Goal: Check status

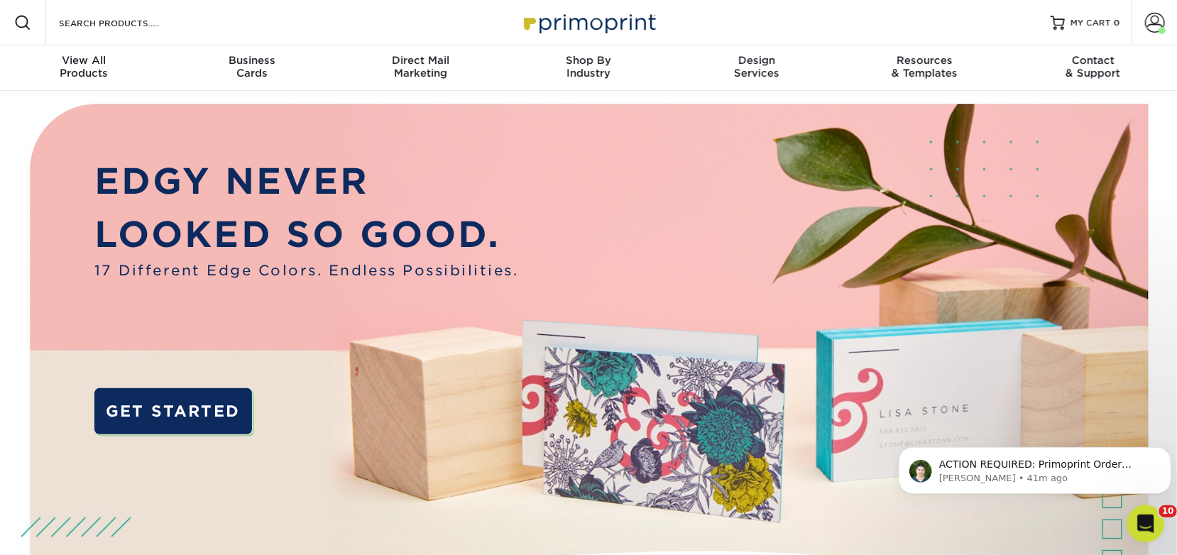
click at [1149, 533] on div "Open Intercom Messenger" at bounding box center [1144, 522] width 47 height 47
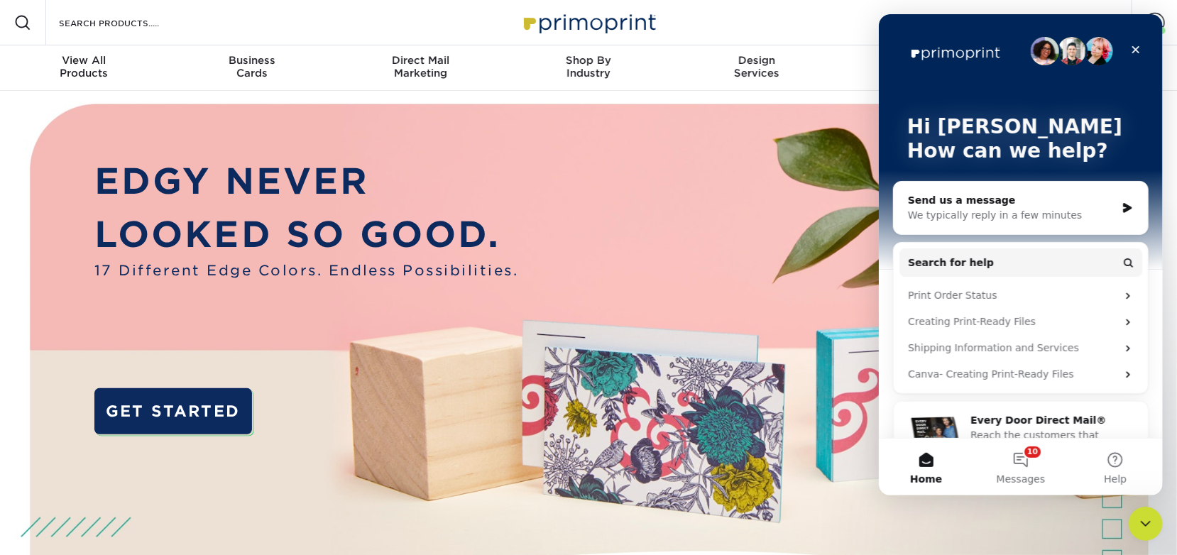
click at [849, 103] on img at bounding box center [588, 382] width 1165 height 583
click at [758, 6] on div "Resources Menu Search Products Account Welcome, John Primo Client Account Dashb…" at bounding box center [588, 22] width 1177 height 45
click at [1126, 46] on div "Close" at bounding box center [1136, 50] width 26 height 26
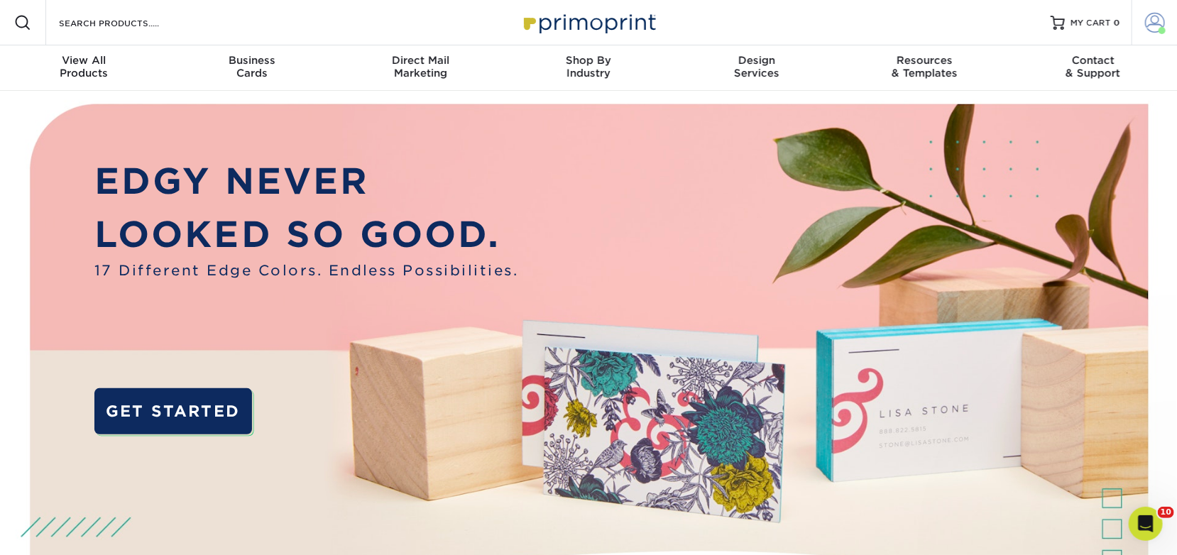
click at [1151, 31] on span at bounding box center [1156, 23] width 20 height 20
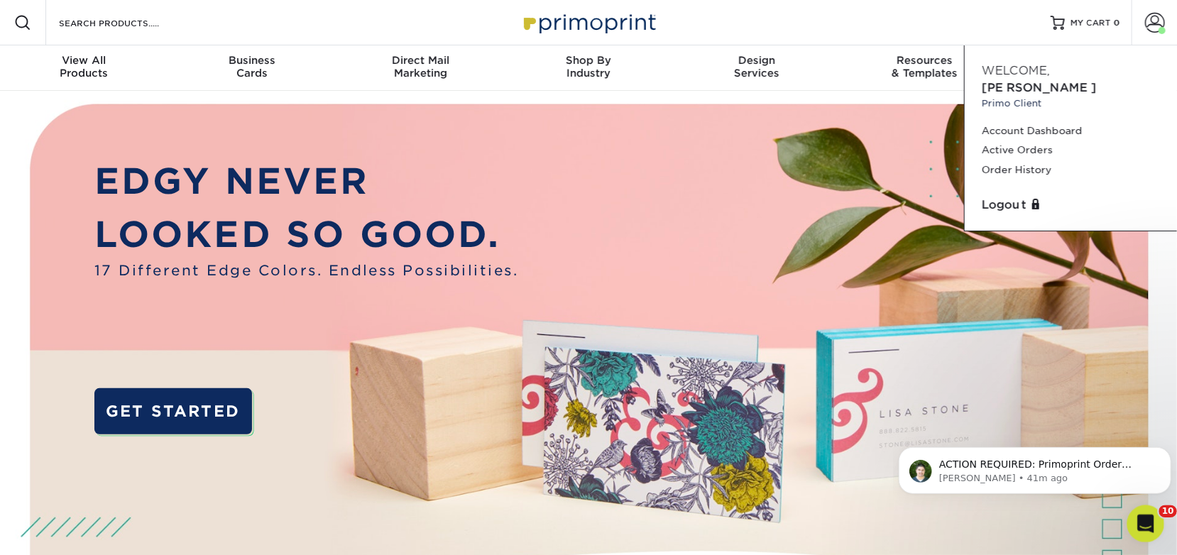
click at [1158, 521] on div "Open Intercom Messenger" at bounding box center [1144, 522] width 47 height 47
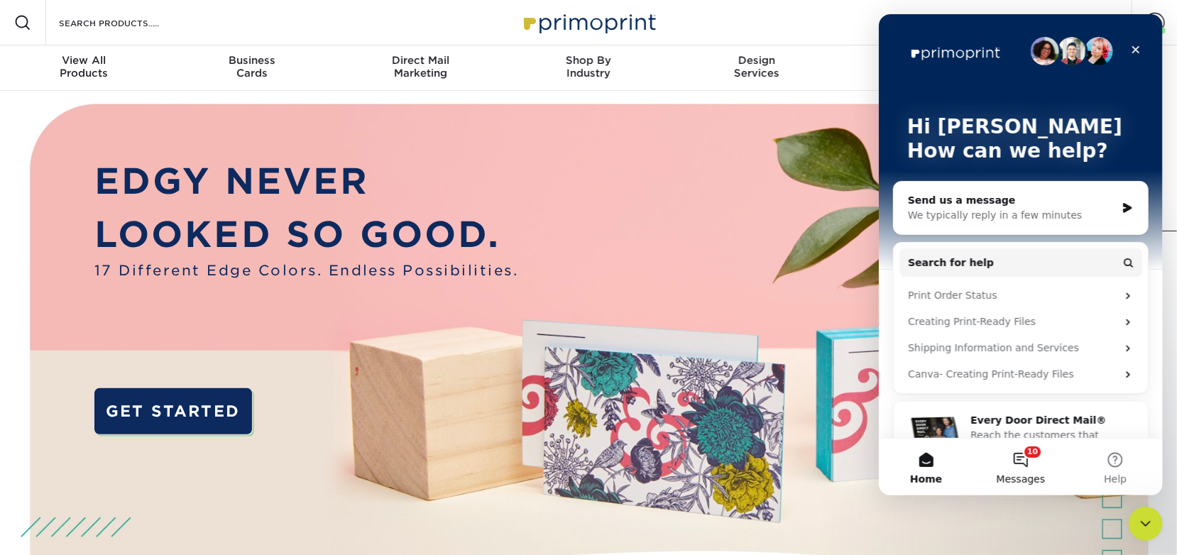
click at [1040, 462] on button "10 Messages" at bounding box center [1020, 467] width 94 height 57
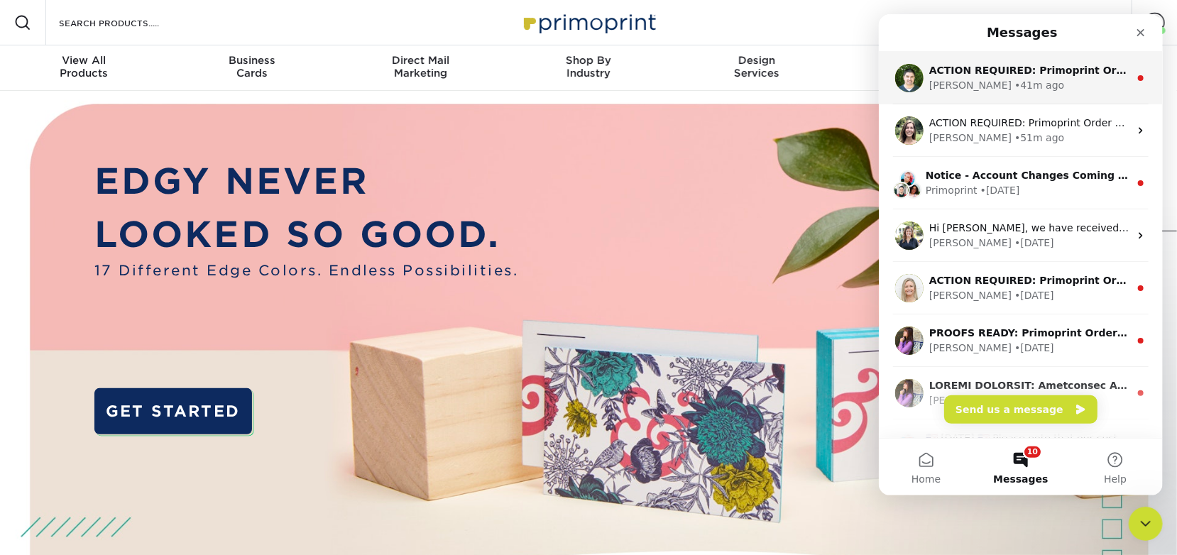
click at [1014, 89] on div "• 41m ago" at bounding box center [1039, 85] width 50 height 15
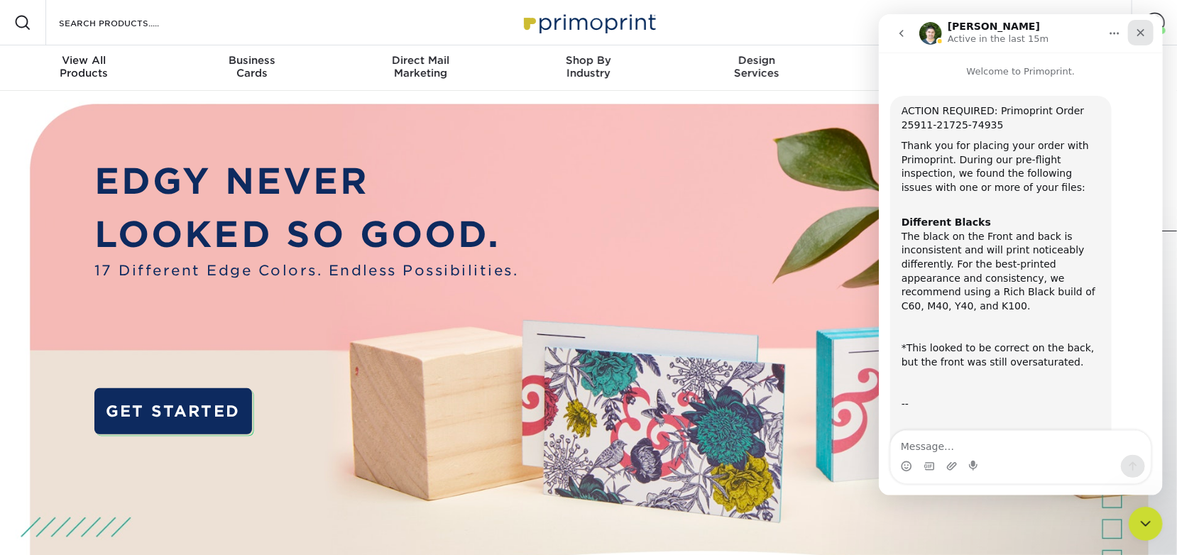
click at [1148, 38] on div "Close" at bounding box center [1141, 33] width 26 height 26
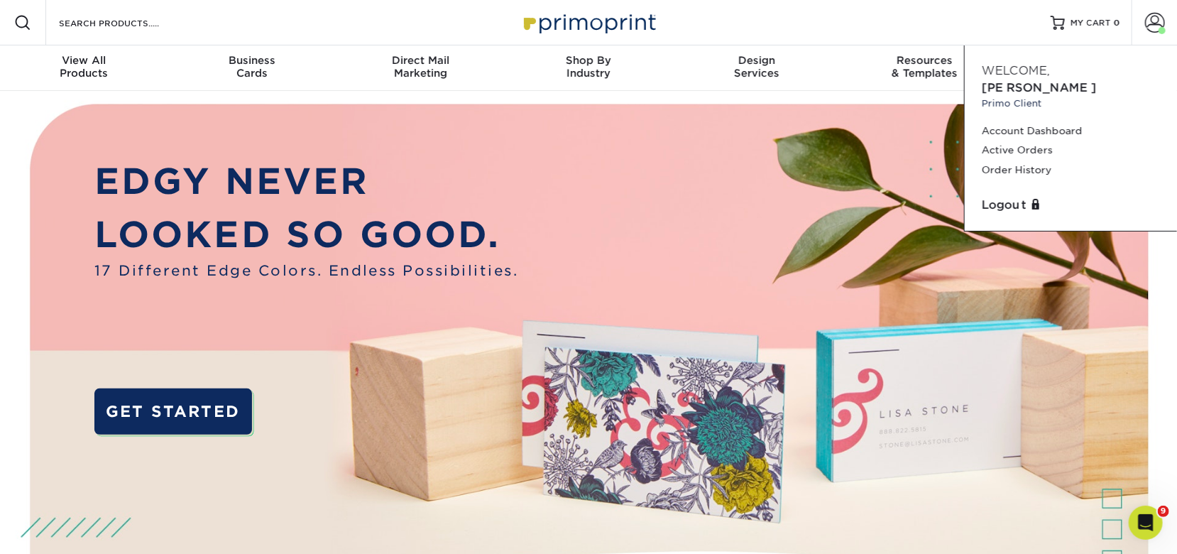
scroll to position [215, 0]
click at [1145, 528] on icon "Open Intercom Messenger" at bounding box center [1144, 520] width 23 height 23
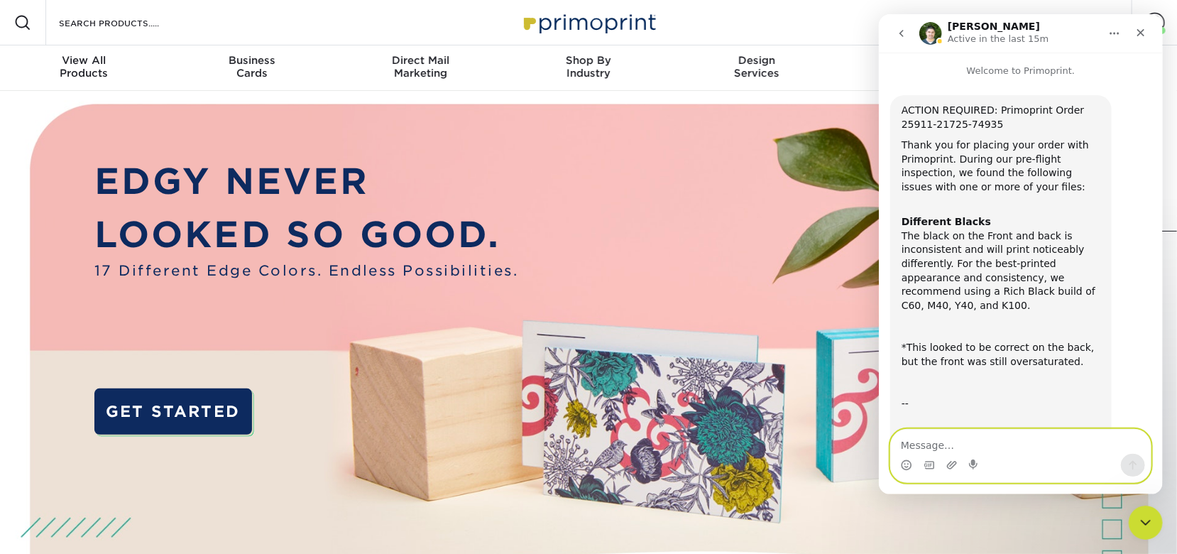
scroll to position [0, 0]
drag, startPoint x: 783, startPoint y: 19, endPoint x: 808, endPoint y: 19, distance: 24.9
click at [783, 19] on div "Resources Menu Search Products Account Welcome, John Primo Client Account Dashb…" at bounding box center [588, 22] width 1177 height 45
click at [1138, 31] on icon "Close" at bounding box center [1141, 33] width 8 height 8
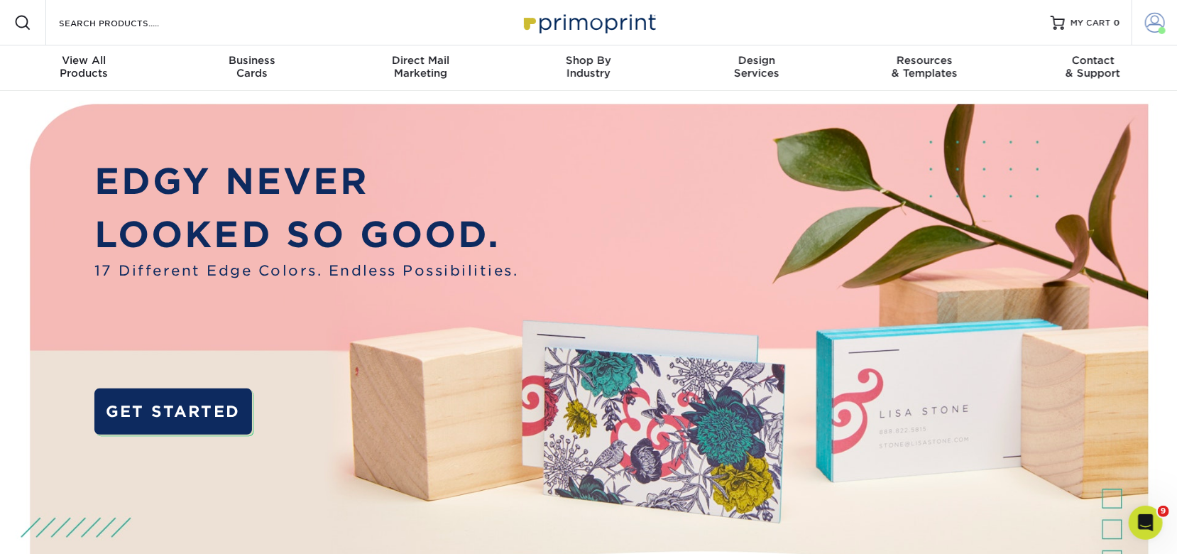
click at [1153, 25] on span at bounding box center [1156, 23] width 20 height 20
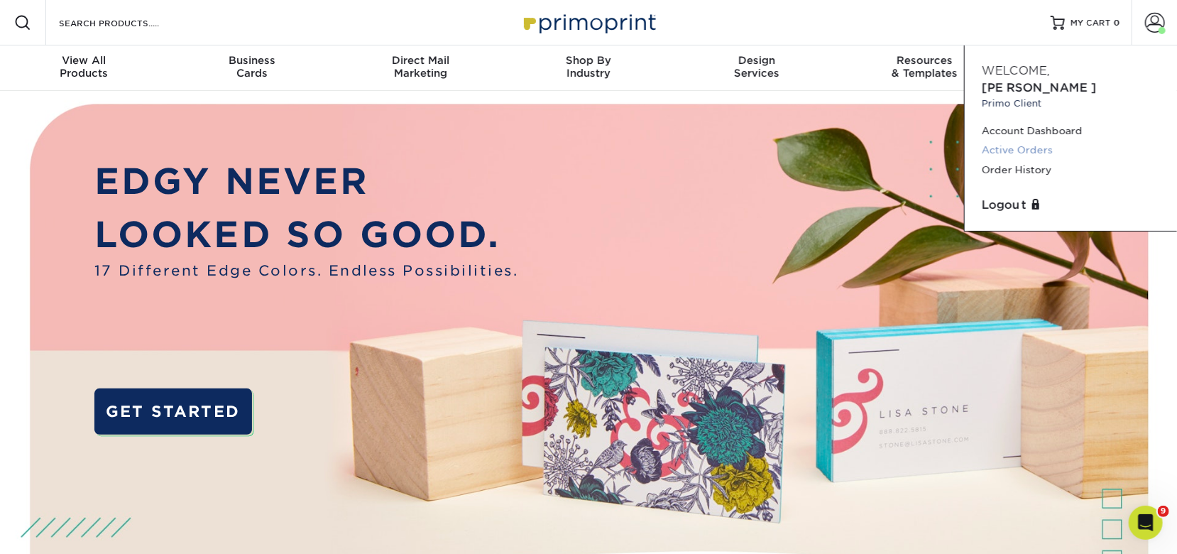
click at [1031, 141] on link "Active Orders" at bounding box center [1071, 150] width 178 height 19
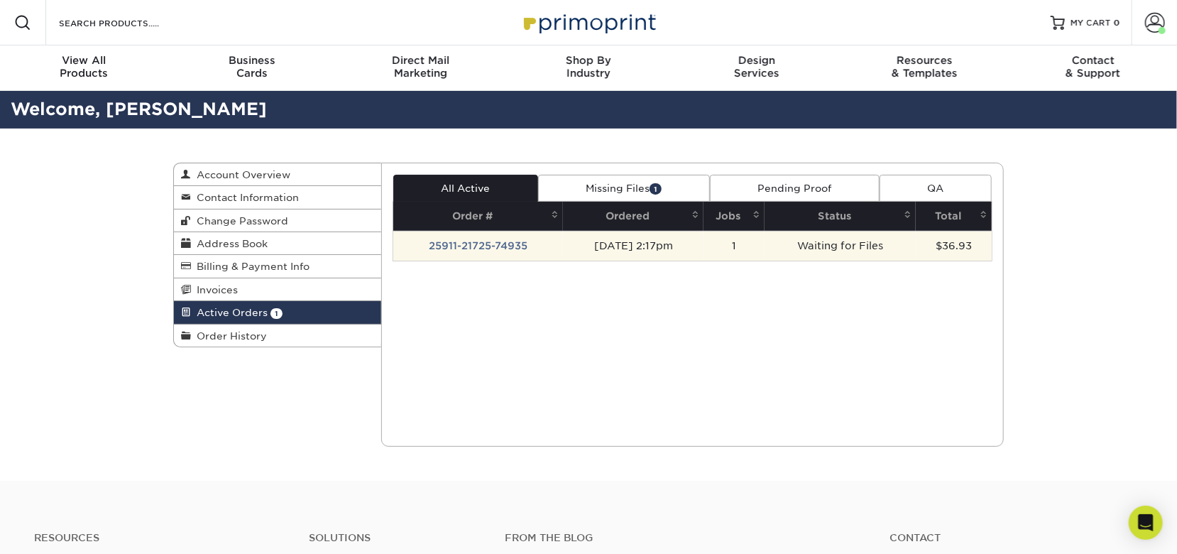
click at [656, 241] on td "[DATE] 2:17pm" at bounding box center [633, 246] width 141 height 30
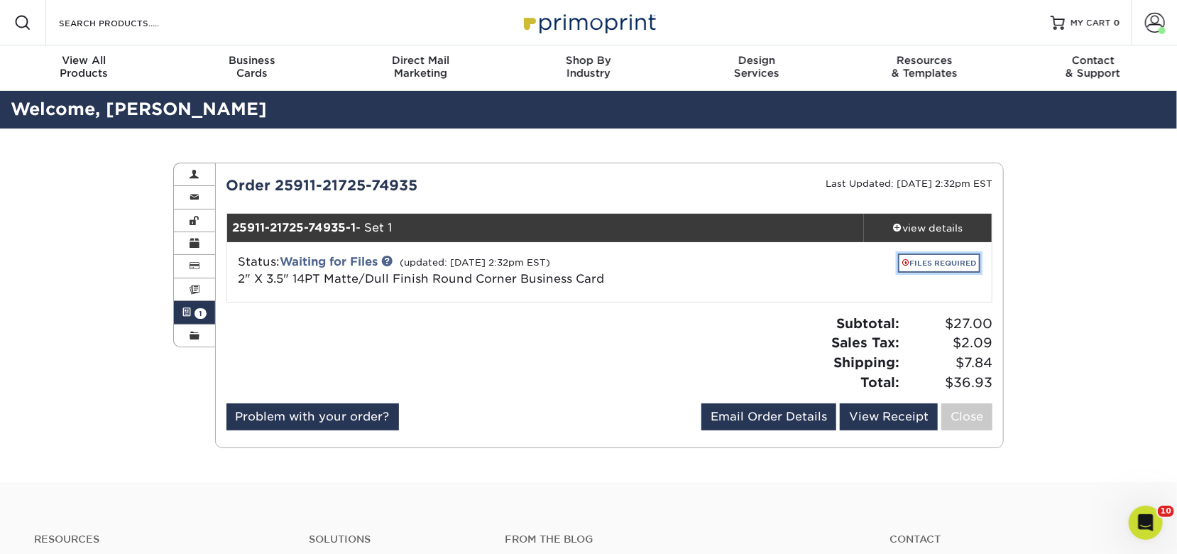
click at [962, 266] on link "FILES REQUIRED" at bounding box center [939, 263] width 82 height 19
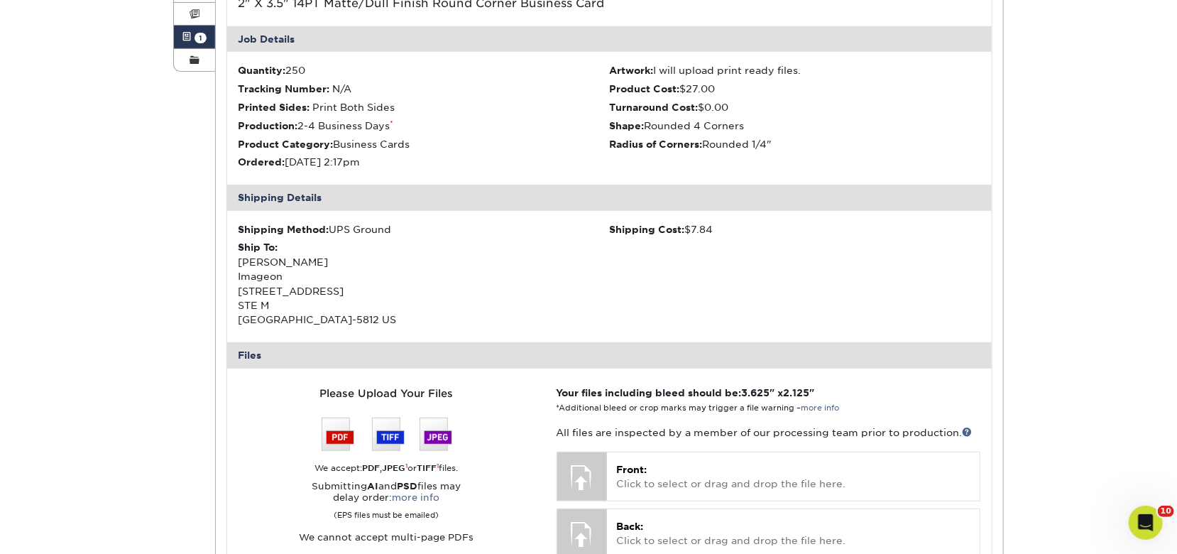
scroll to position [473, 0]
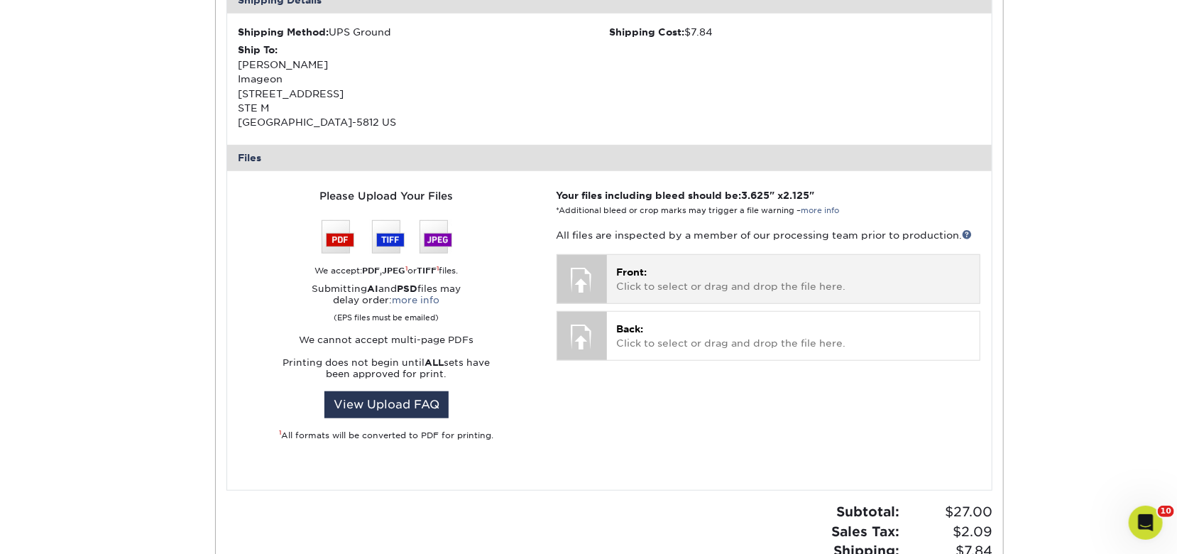
click at [624, 290] on p "Front: Click to select or drag and drop the file here." at bounding box center [793, 279] width 353 height 29
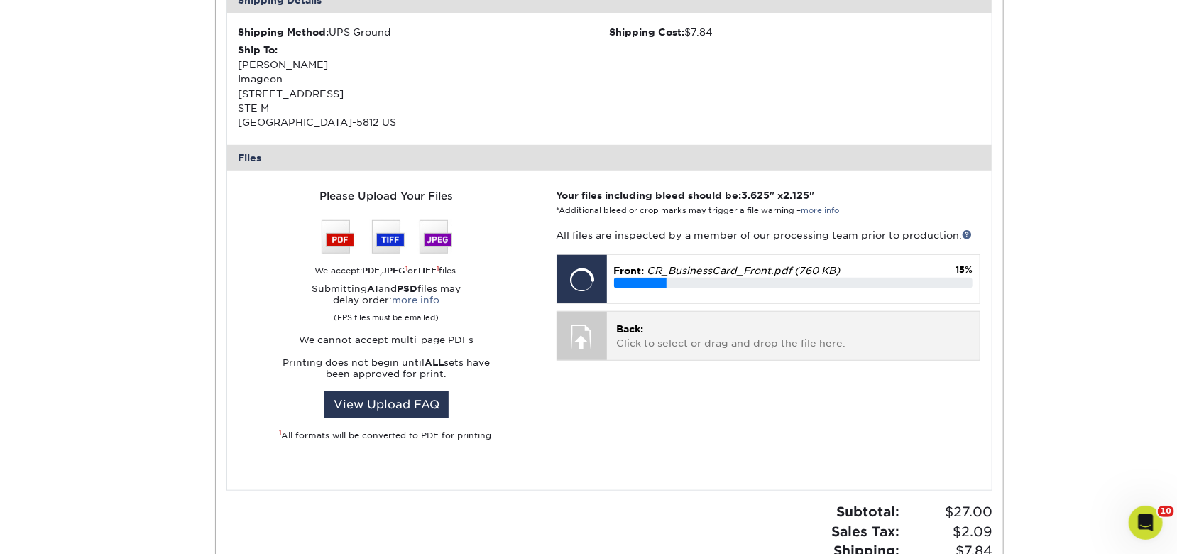
click at [764, 337] on p "Back: Click to select or drag and drop the file here." at bounding box center [793, 336] width 353 height 29
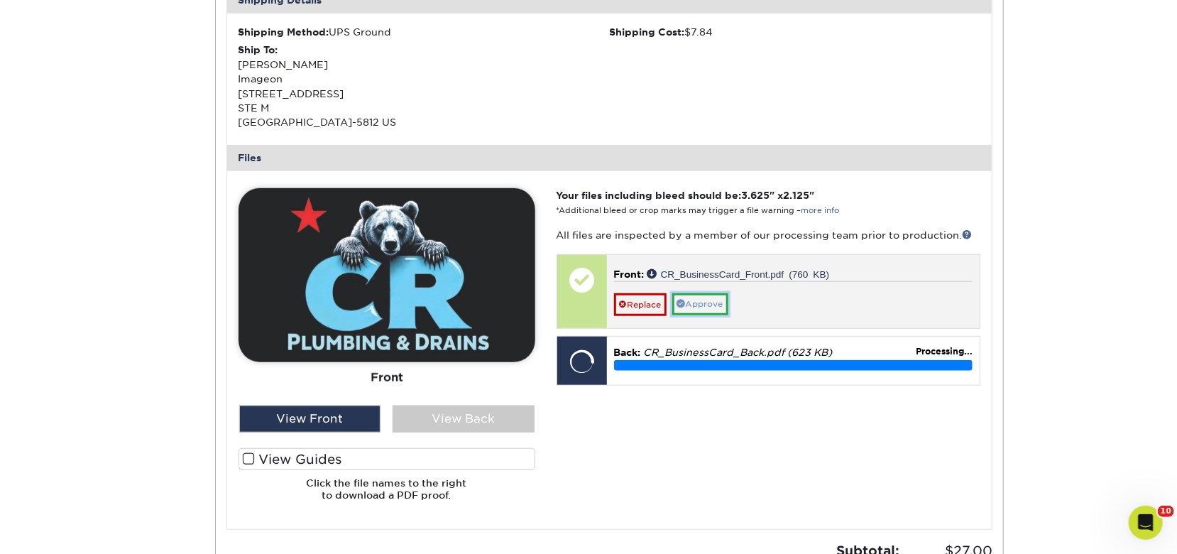
click at [710, 303] on link "Approve" at bounding box center [701, 304] width 56 height 22
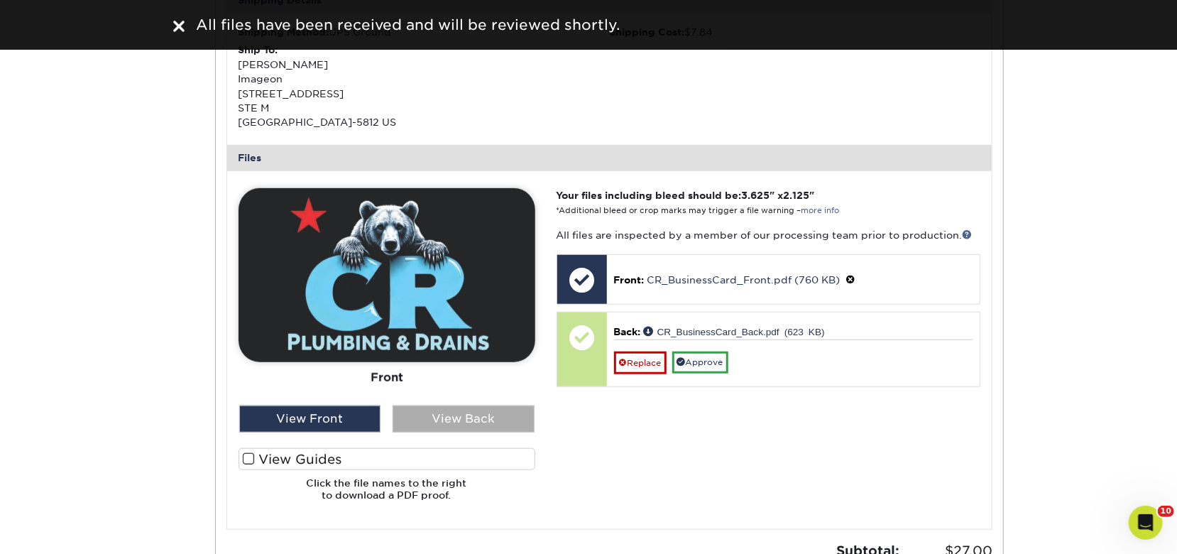
click at [423, 418] on div "View Back" at bounding box center [464, 419] width 142 height 27
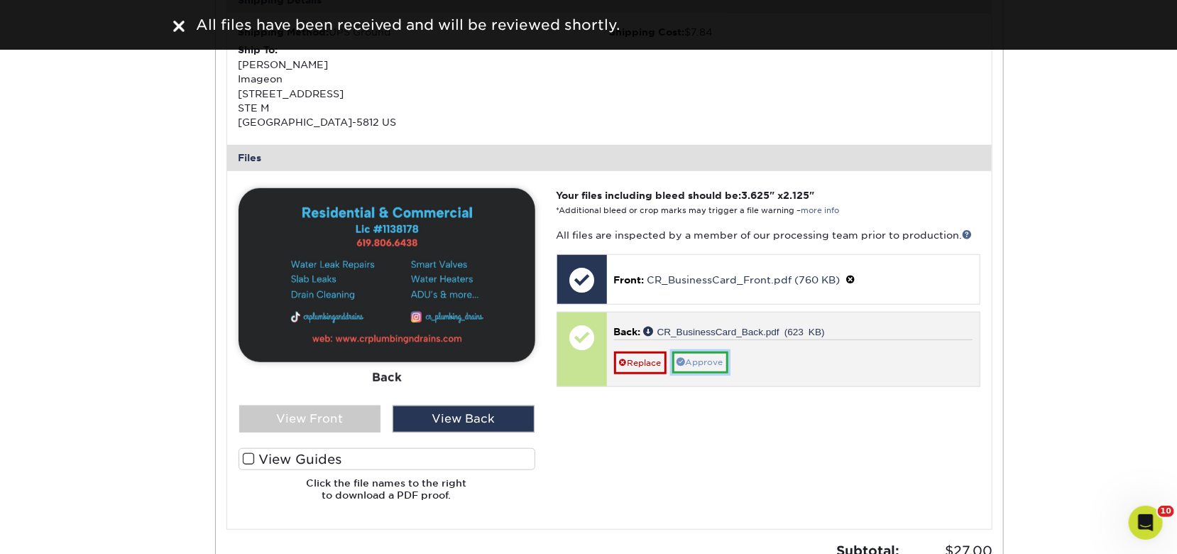
click at [702, 364] on link "Approve" at bounding box center [701, 363] width 56 height 22
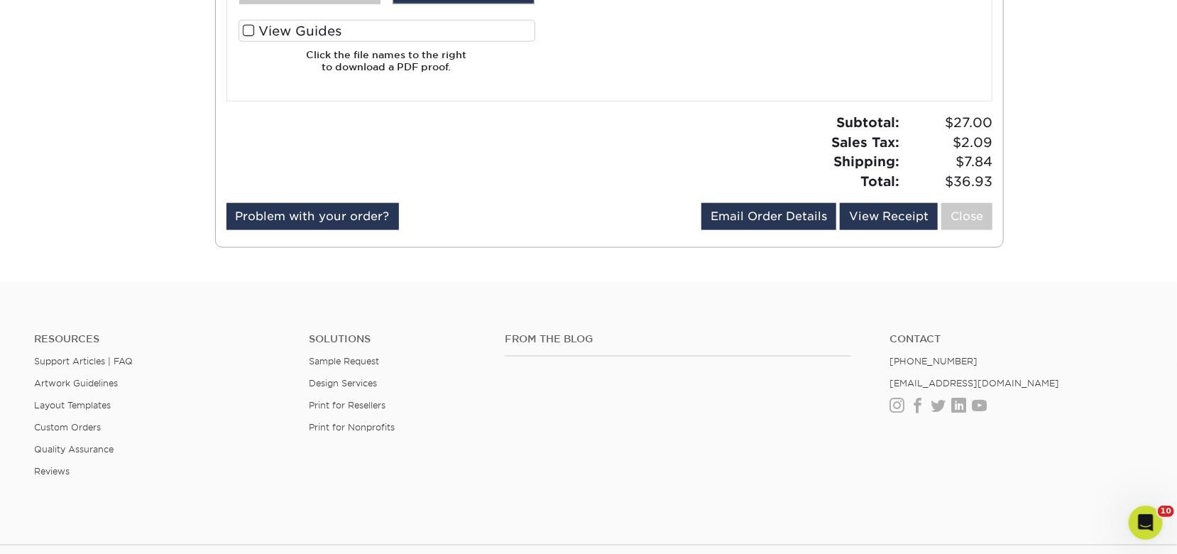
scroll to position [947, 0]
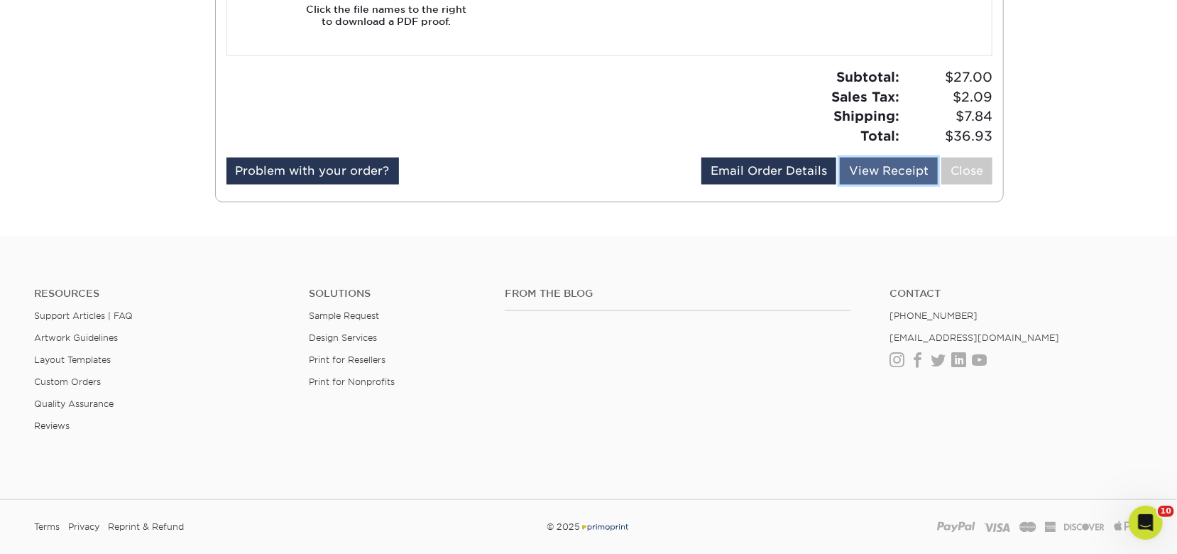
click at [903, 179] on link "View Receipt" at bounding box center [889, 171] width 98 height 27
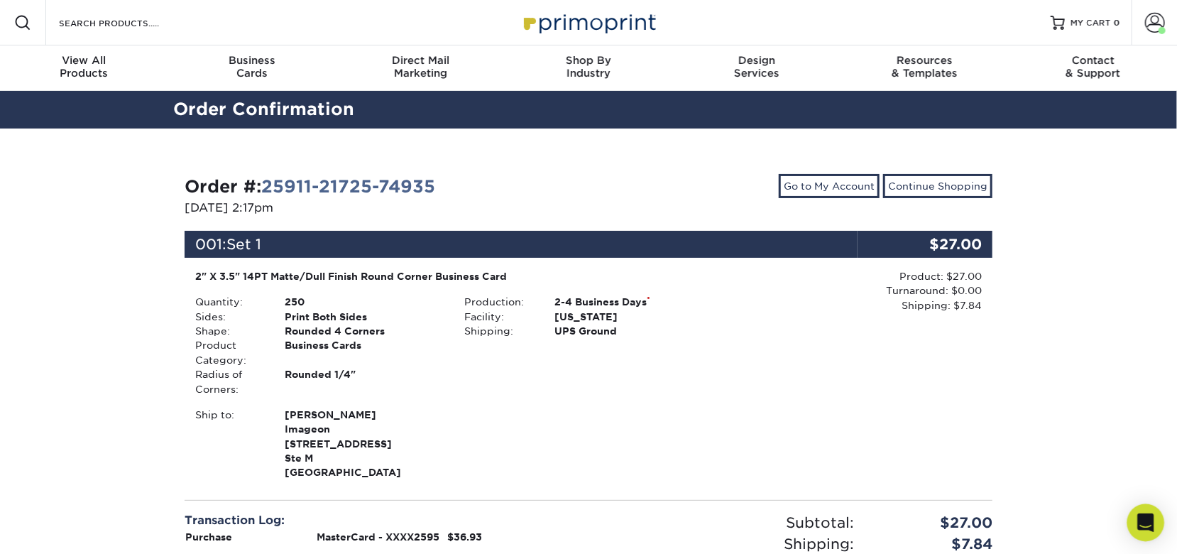
click at [1159, 523] on div "Open Intercom Messenger" at bounding box center [1147, 523] width 38 height 38
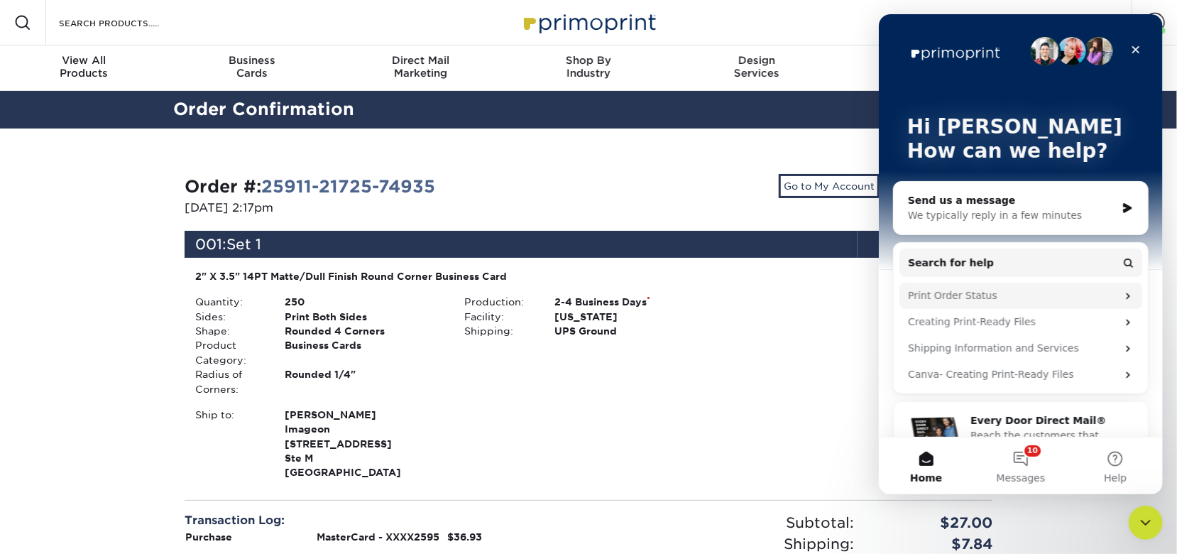
scroll to position [38, 0]
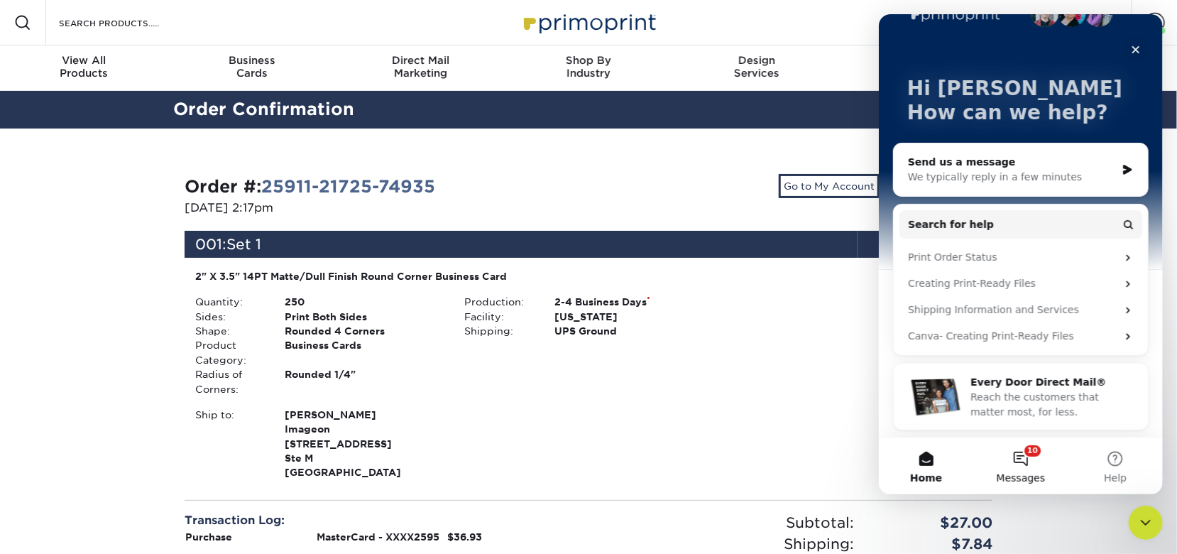
click at [1021, 460] on button "10 Messages" at bounding box center [1020, 465] width 94 height 57
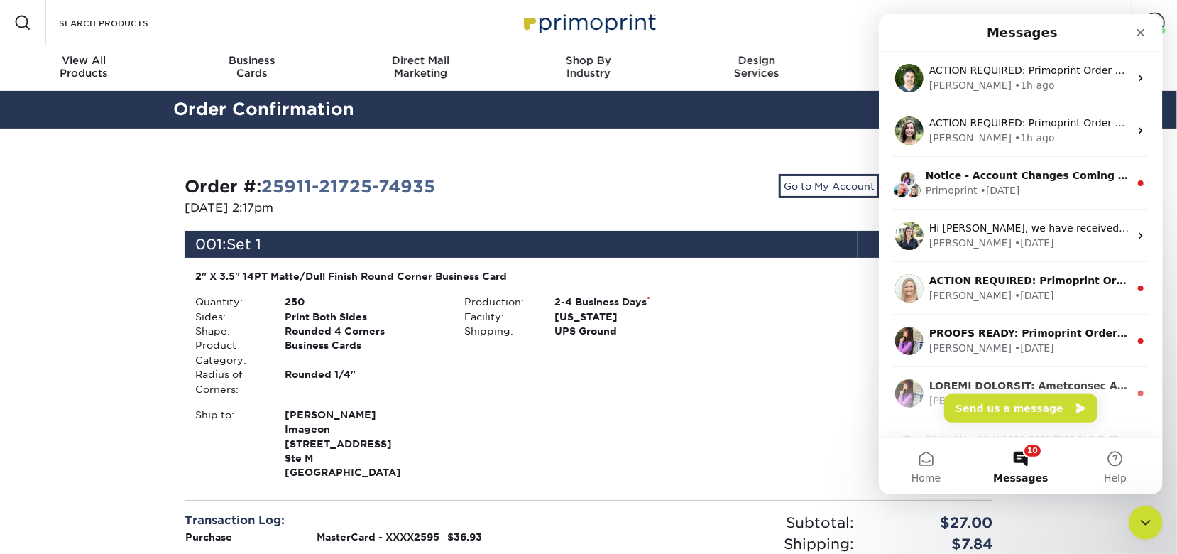
click at [722, 171] on div "Order #: 25911-21725-74935 09/11/2025 2:17pm Go to My Account Continue Shopping…" at bounding box center [588, 437] width 831 height 548
